Goal: Transaction & Acquisition: Purchase product/service

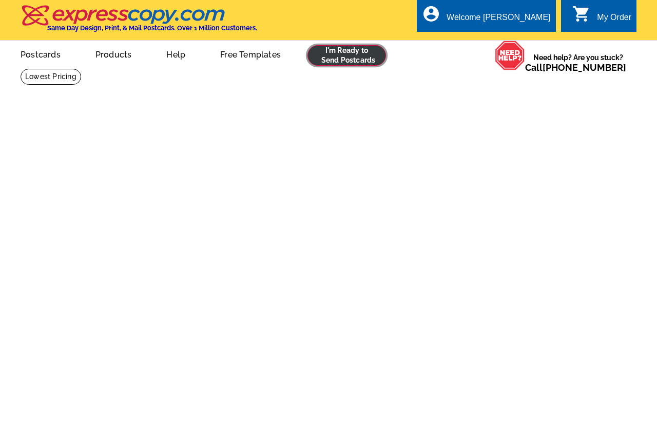
click at [357, 57] on link at bounding box center [347, 55] width 79 height 21
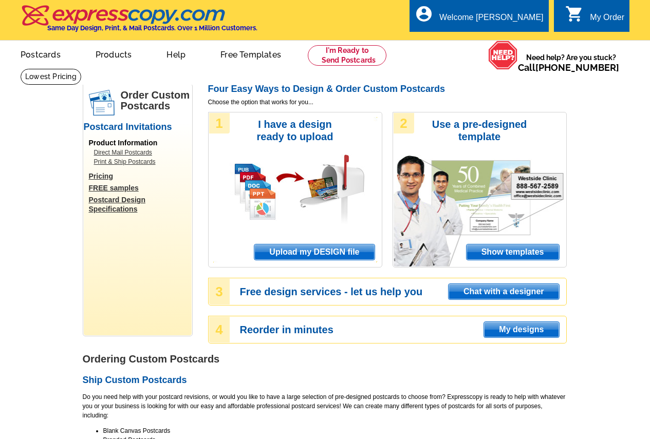
click at [503, 332] on span "My designs" at bounding box center [521, 329] width 74 height 15
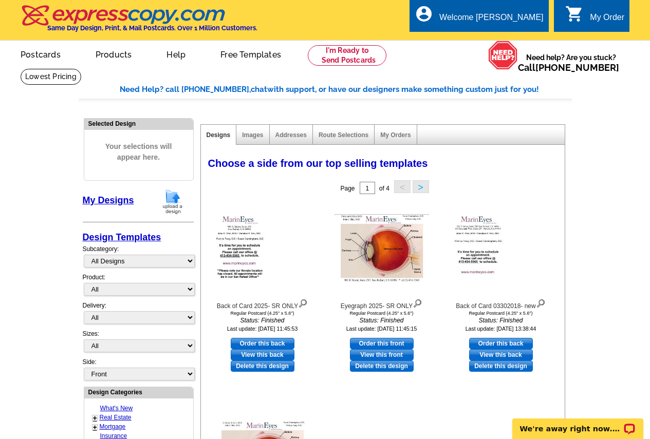
click at [373, 344] on link "Order this front" at bounding box center [382, 343] width 64 height 11
select select "1"
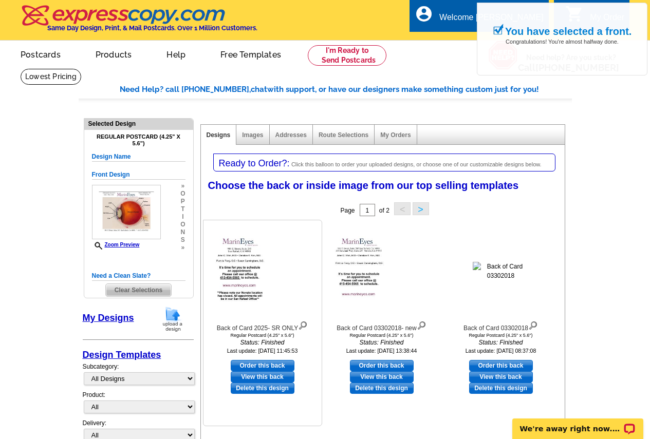
click at [270, 364] on link "Order this back" at bounding box center [263, 365] width 64 height 11
select select "front"
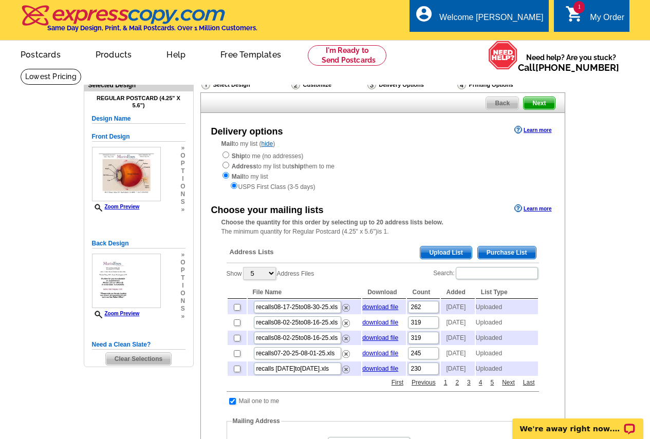
click at [433, 252] on span "Upload List" at bounding box center [445, 252] width 51 height 12
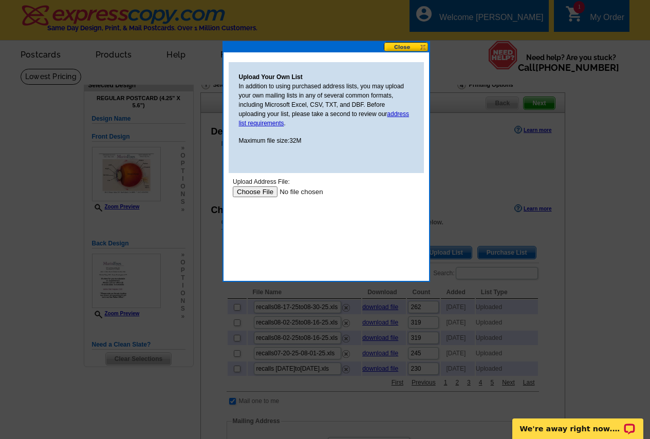
click at [255, 192] on input "file" at bounding box center [297, 191] width 130 height 11
click at [394, 49] on button at bounding box center [406, 47] width 45 height 10
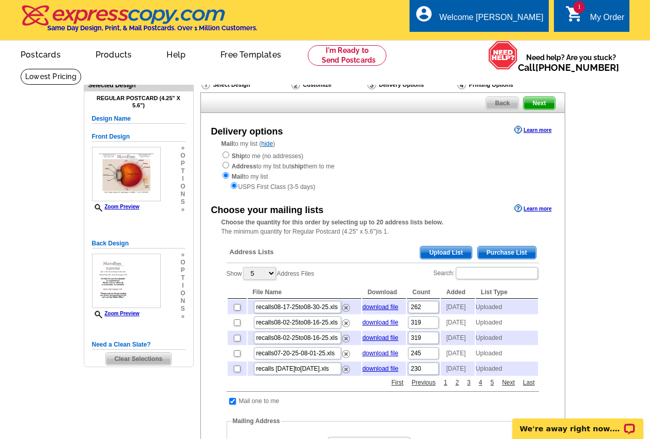
click at [429, 256] on span "Upload List" at bounding box center [445, 252] width 51 height 12
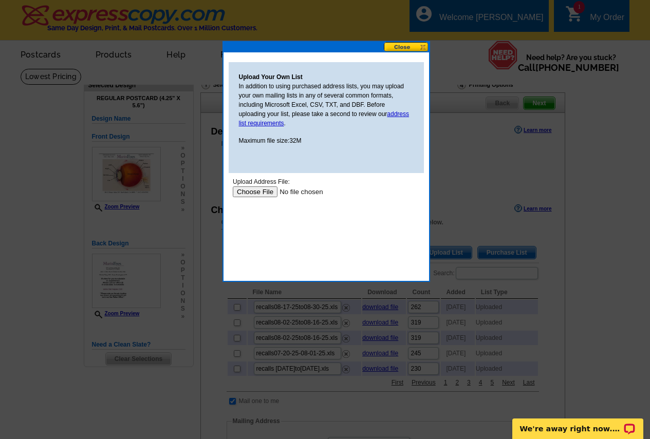
click at [265, 192] on input "file" at bounding box center [297, 191] width 130 height 11
click at [406, 46] on button at bounding box center [406, 47] width 45 height 10
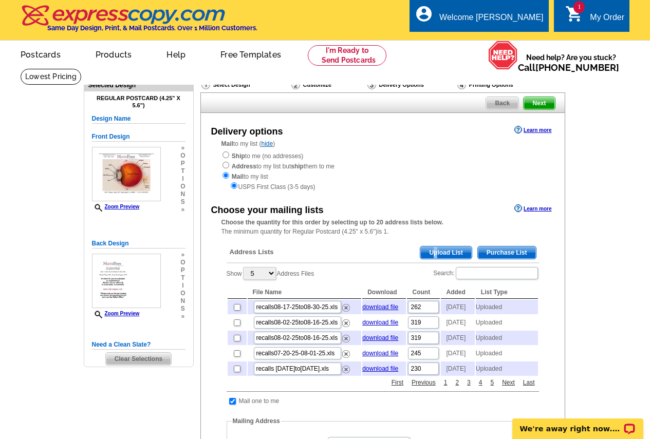
click at [435, 254] on span "Upload List" at bounding box center [445, 252] width 51 height 12
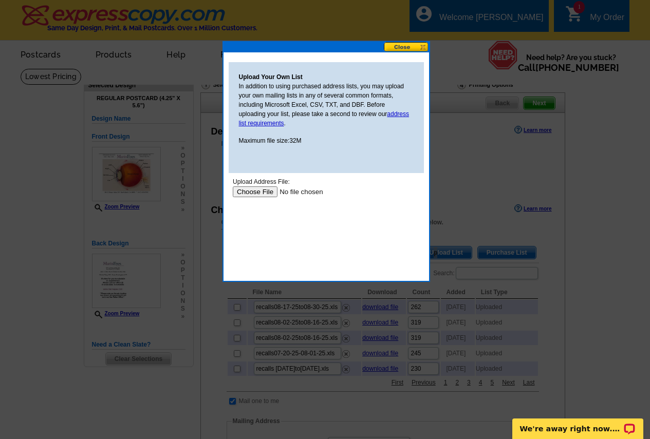
click at [255, 193] on input "file" at bounding box center [297, 191] width 130 height 11
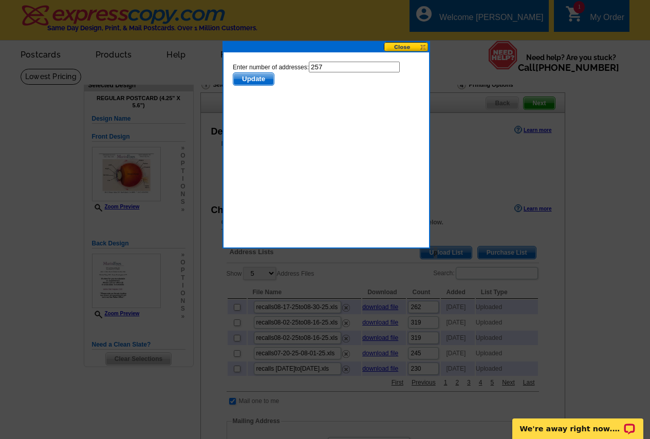
click at [253, 81] on span "Update" at bounding box center [253, 79] width 41 height 12
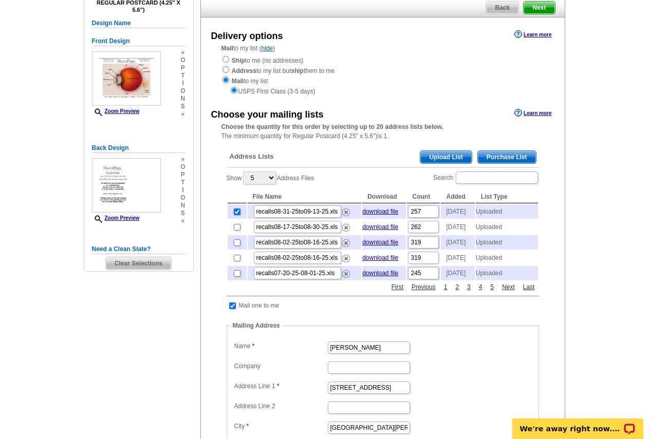
scroll to position [103, 0]
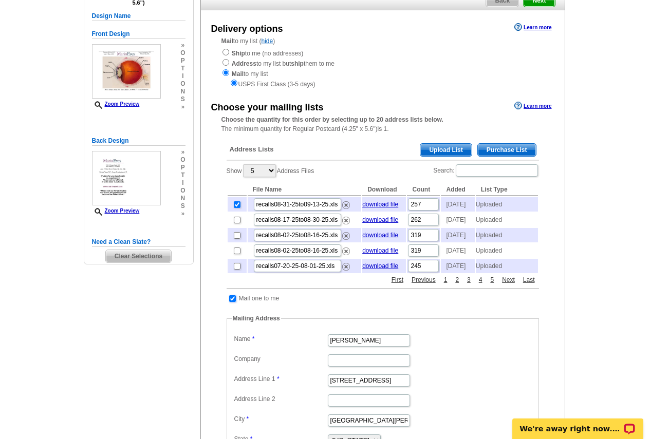
click at [233, 302] on input "checkbox" at bounding box center [232, 298] width 7 height 7
checkbox input "false"
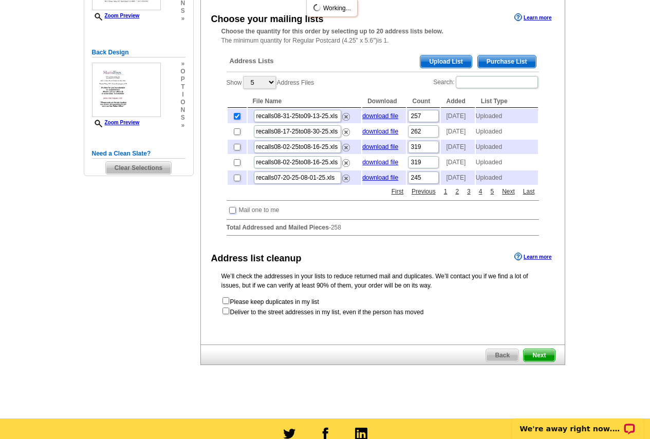
scroll to position [205, 0]
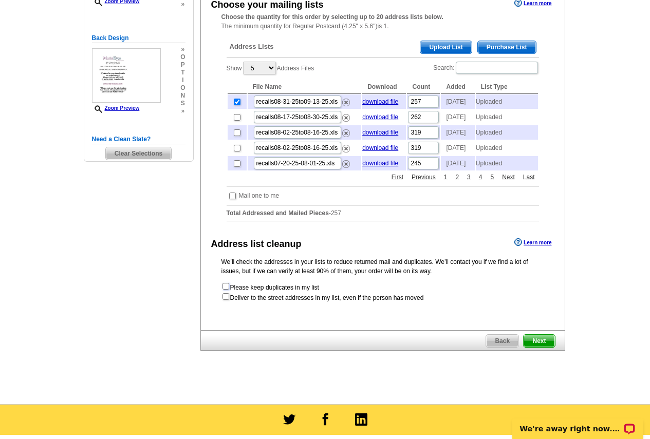
click at [226, 290] on input "checkbox" at bounding box center [225, 286] width 7 height 7
checkbox input "true"
click at [545, 347] on span "Next" at bounding box center [538, 341] width 31 height 12
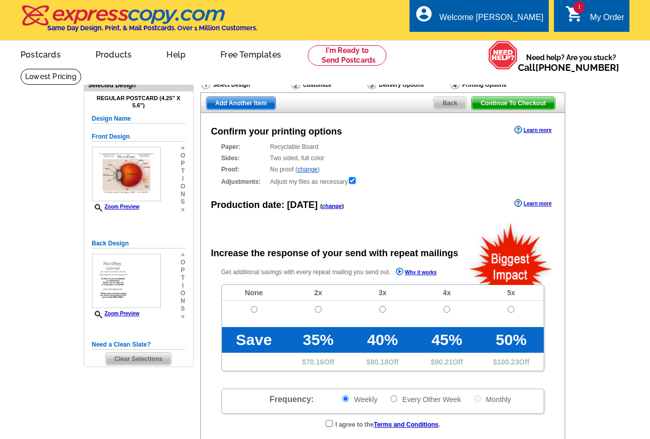
radio input "false"
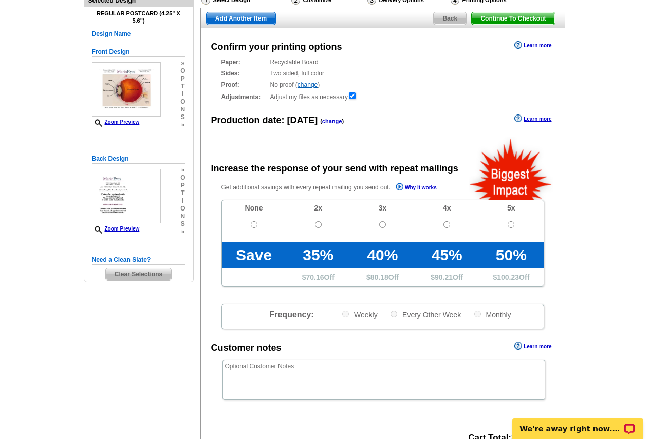
scroll to position [103, 0]
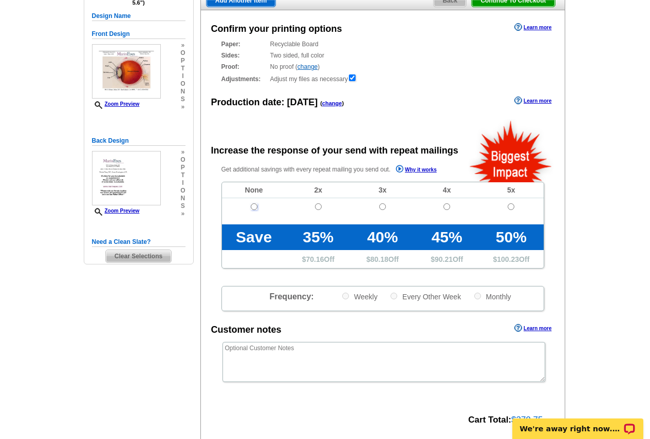
click at [254, 207] on input "radio" at bounding box center [254, 206] width 7 height 7
radio input "true"
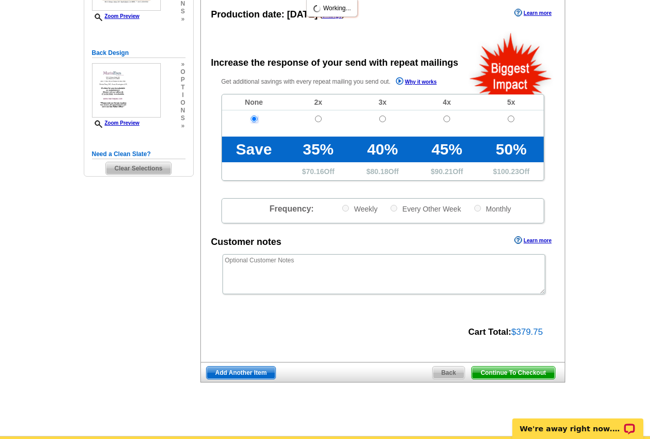
scroll to position [205, 0]
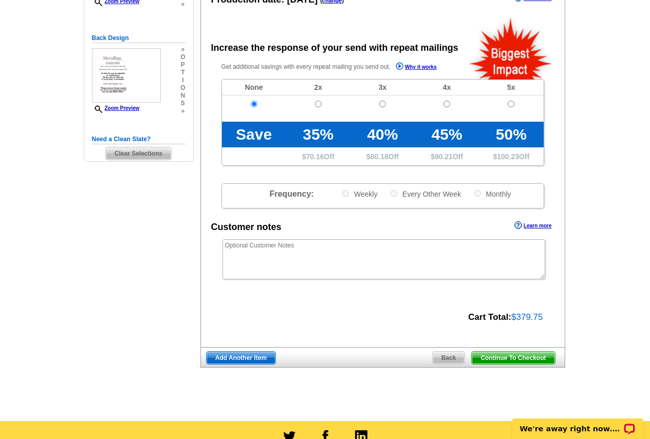
click at [498, 359] on span "Continue To Checkout" at bounding box center [512, 358] width 83 height 12
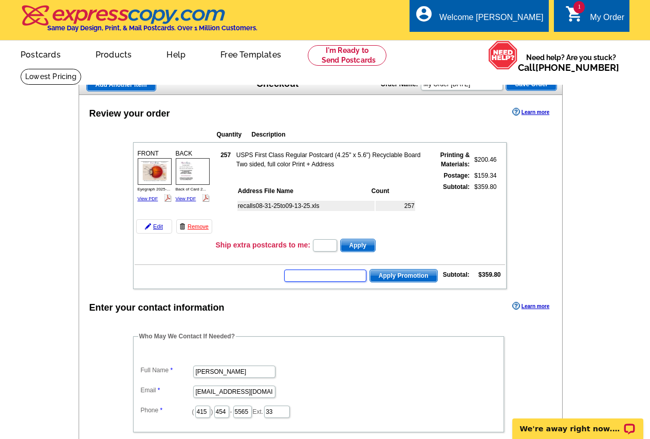
click at [322, 279] on input "text" at bounding box center [325, 276] width 82 height 12
type input "GROW0925"
click at [422, 273] on span "Apply Promotion" at bounding box center [403, 276] width 67 height 12
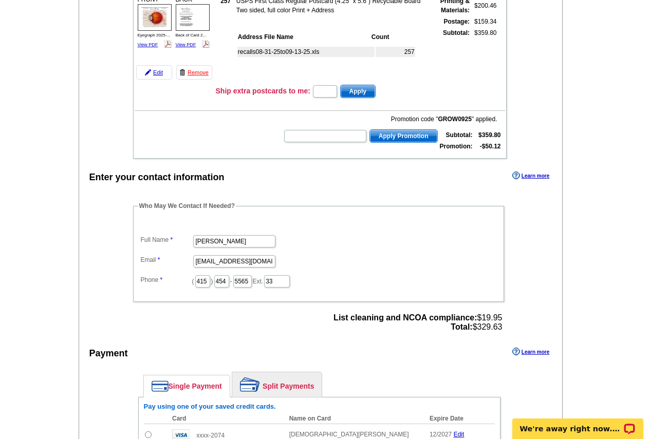
scroll to position [205, 0]
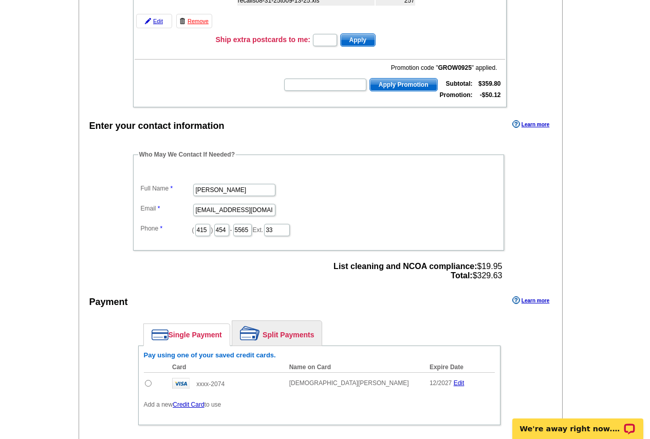
drag, startPoint x: 148, startPoint y: 383, endPoint x: 161, endPoint y: 383, distance: 12.3
click at [148, 383] on input "radio" at bounding box center [148, 383] width 7 height 7
radio input "true"
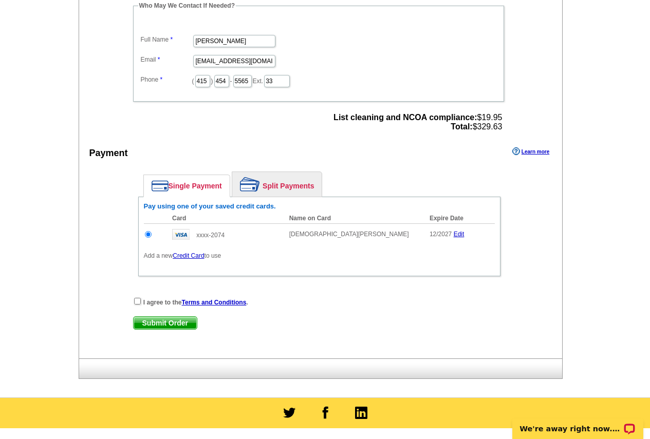
scroll to position [359, 0]
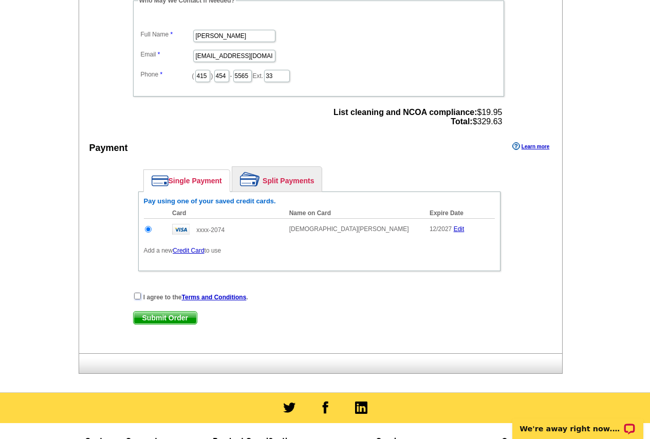
click at [135, 297] on input "checkbox" at bounding box center [137, 296] width 7 height 7
checkbox input "true"
click at [184, 316] on span "Submit Order" at bounding box center [164, 318] width 63 height 12
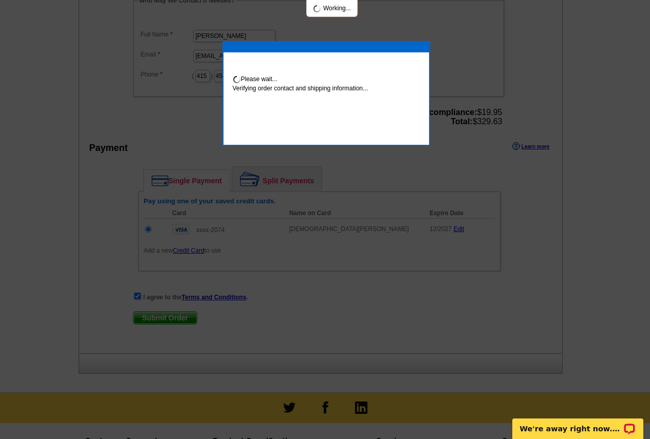
scroll to position [355, 0]
